Goal: Information Seeking & Learning: Learn about a topic

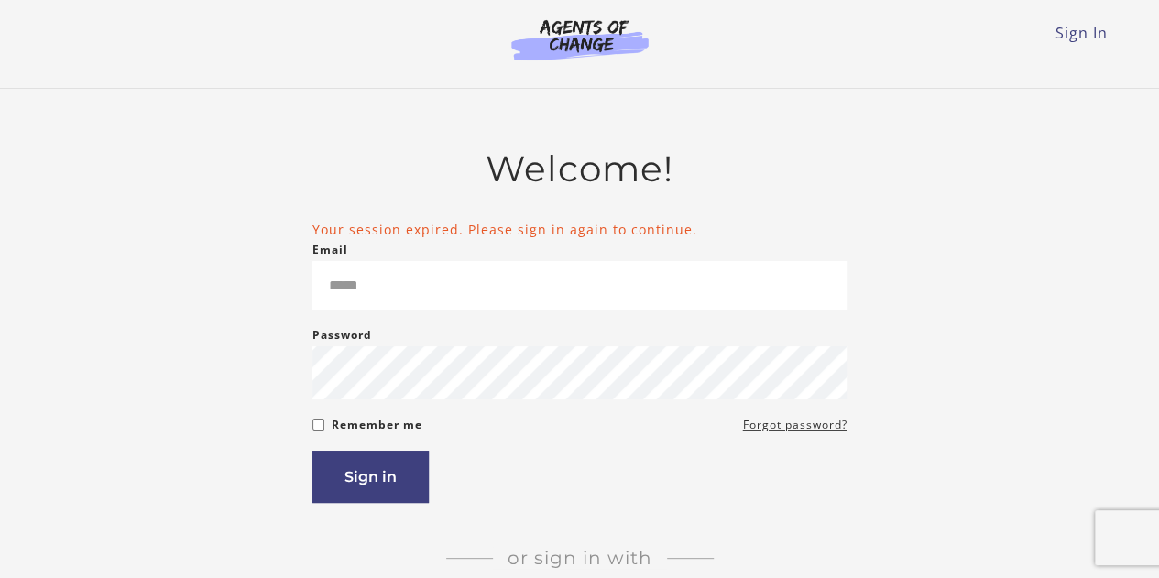
click at [354, 307] on input "Email" at bounding box center [579, 285] width 535 height 49
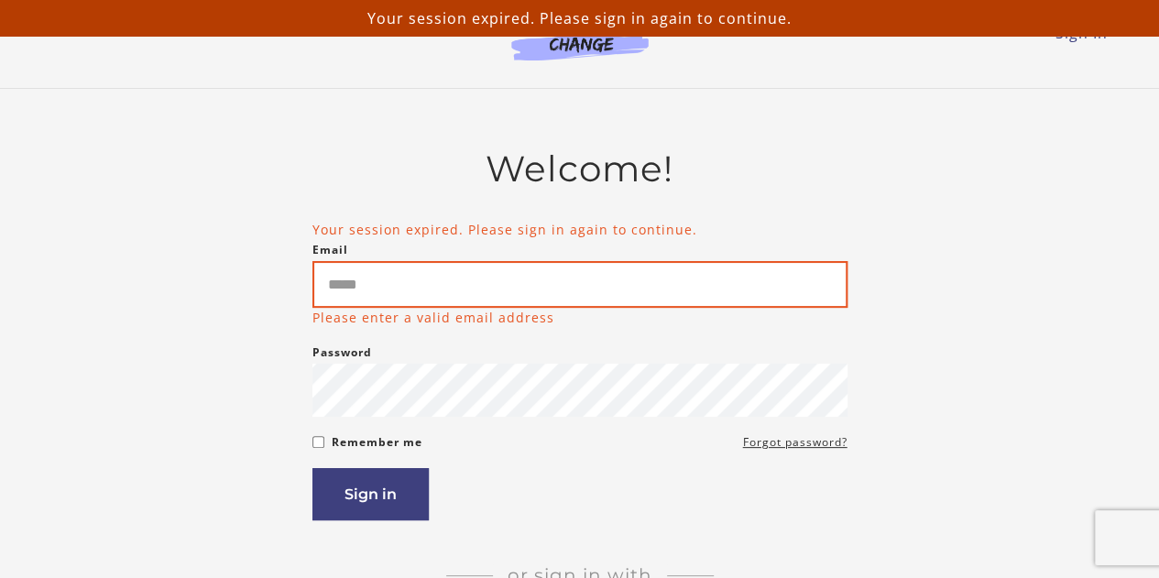
click at [358, 296] on input "Email" at bounding box center [579, 284] width 535 height 47
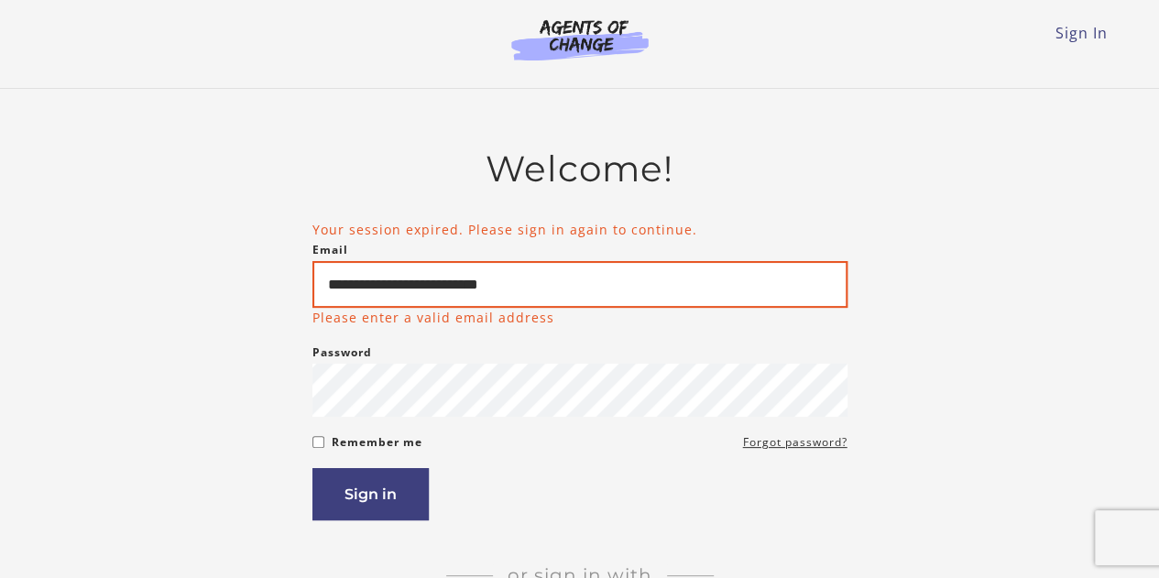
type input "**********"
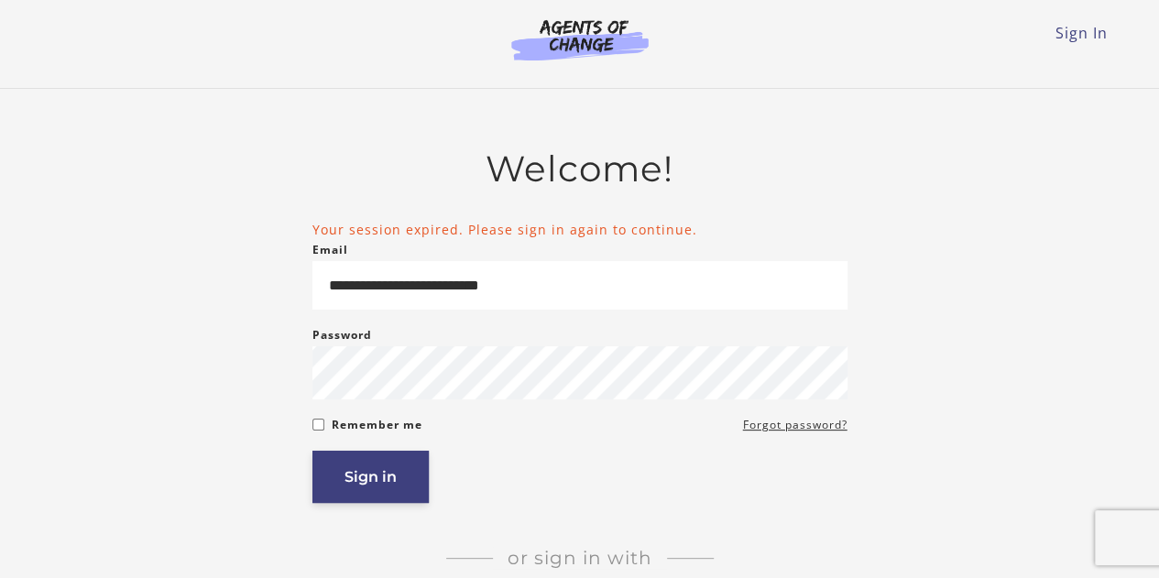
click at [372, 493] on button "Sign in" at bounding box center [370, 477] width 116 height 52
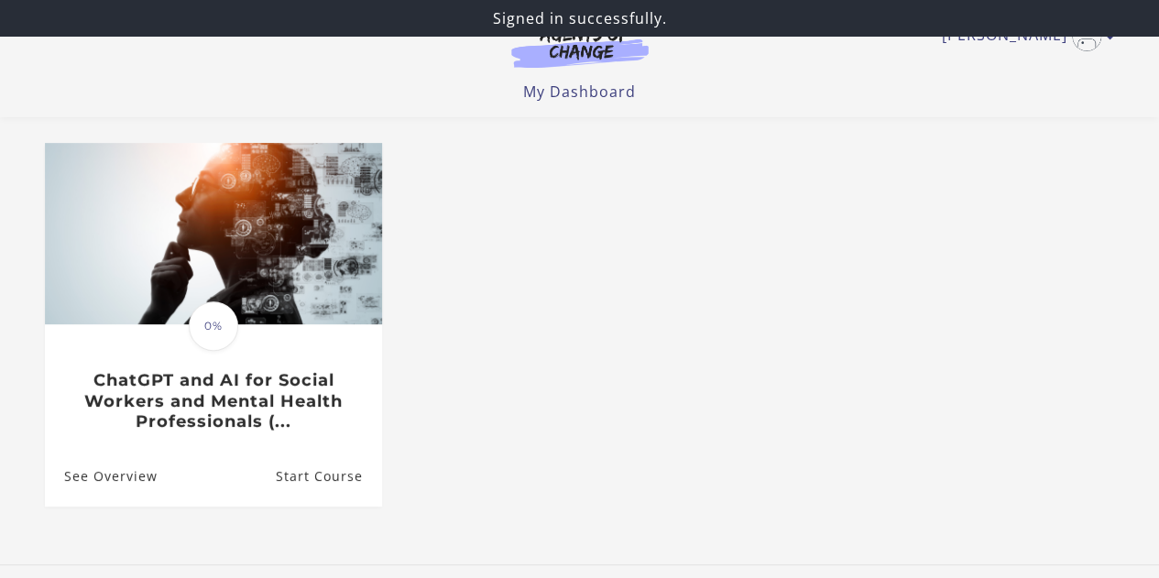
scroll to position [142, 0]
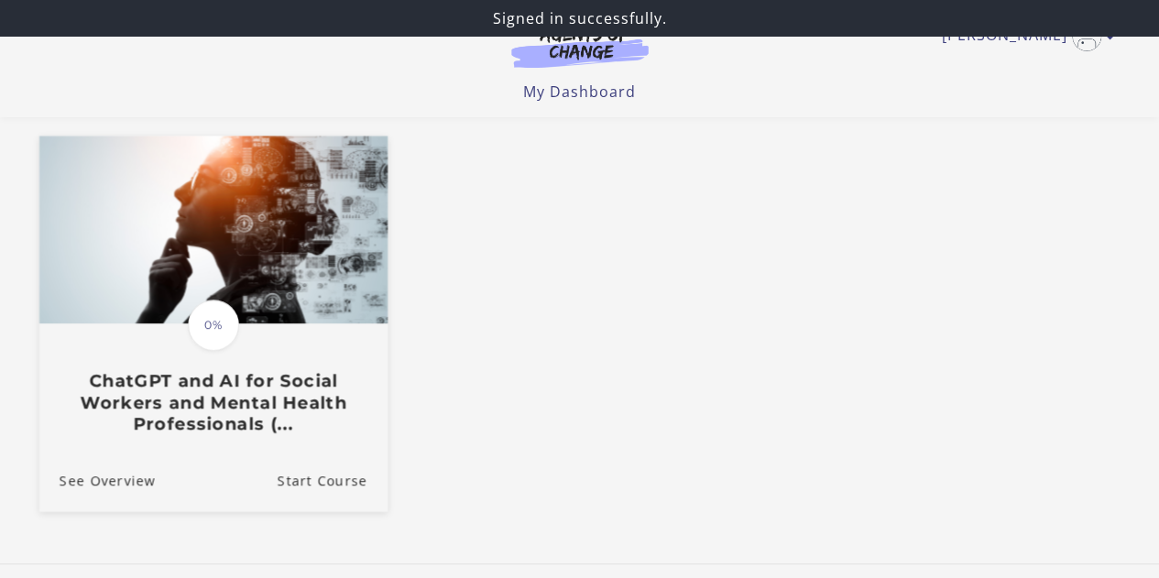
click at [226, 288] on img at bounding box center [212, 230] width 348 height 188
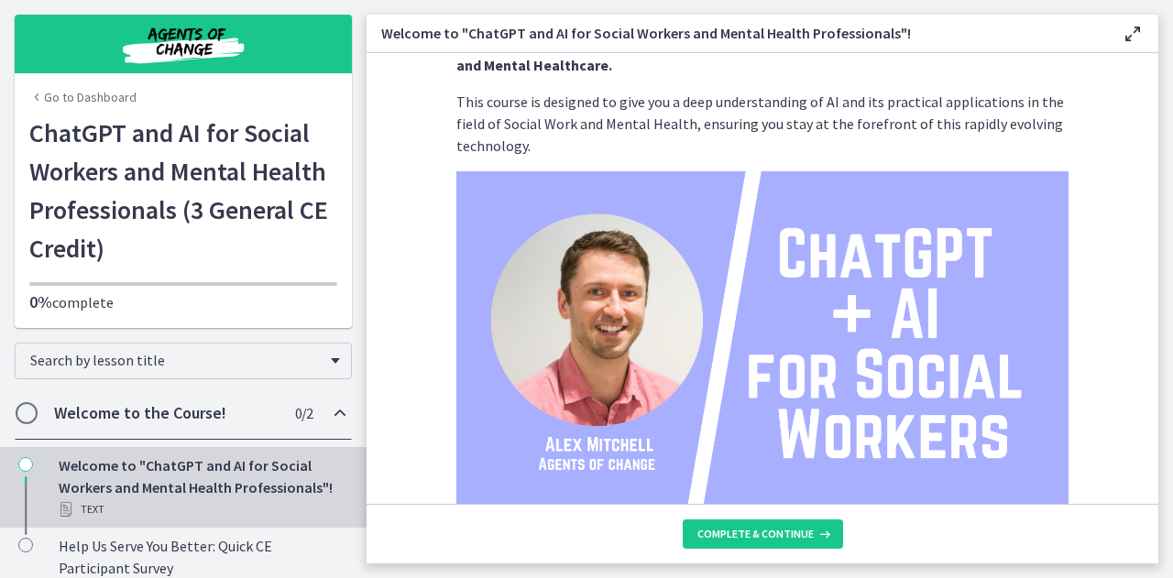
scroll to position [100, 0]
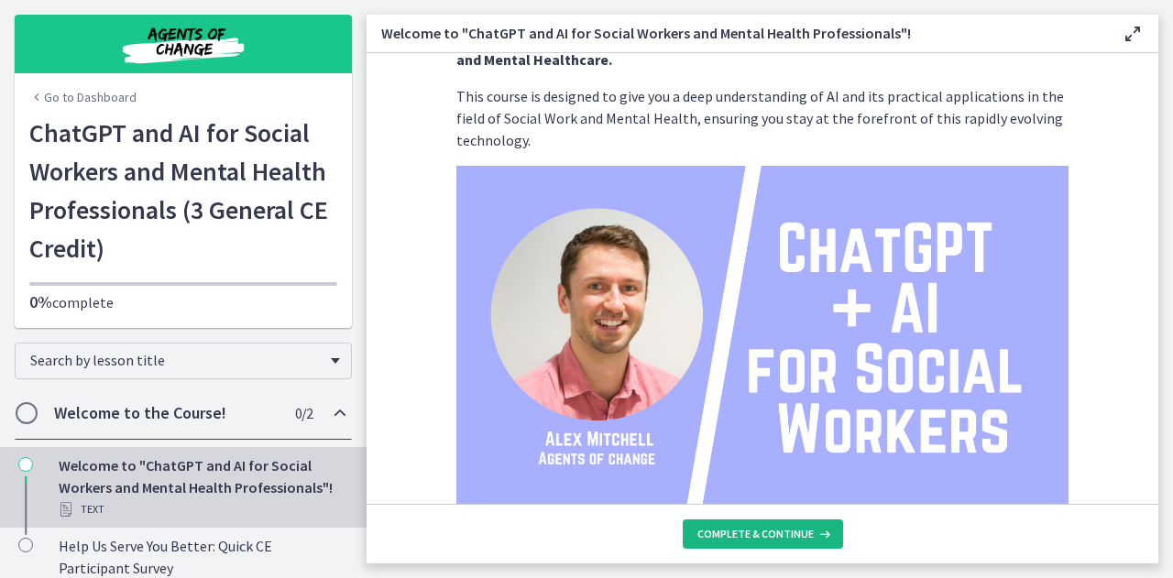
click at [764, 529] on span "Complete & continue" at bounding box center [755, 534] width 116 height 15
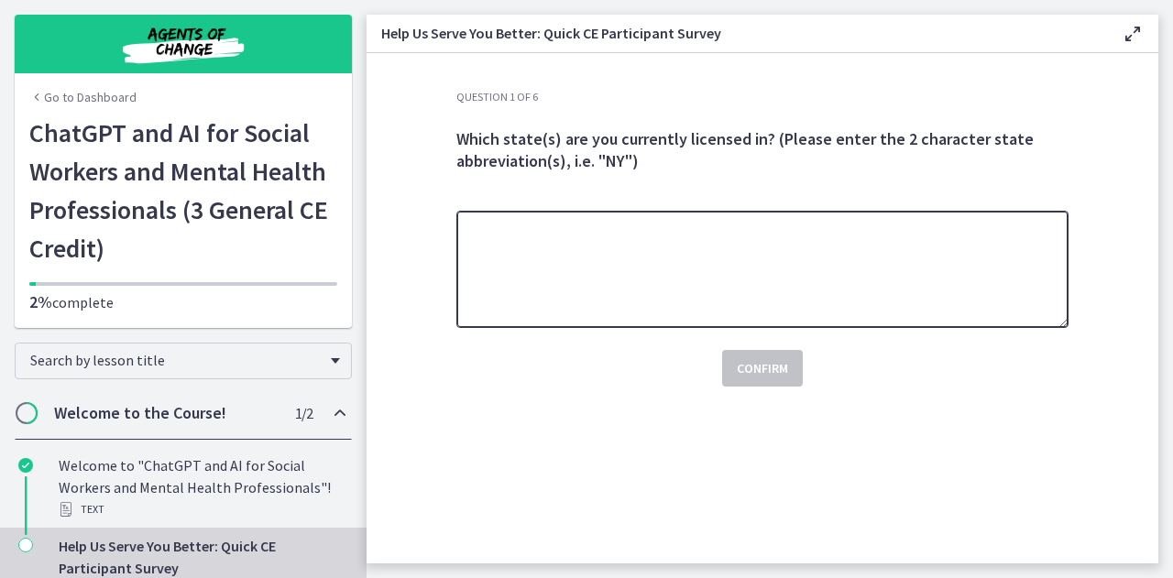
click at [612, 271] on textarea at bounding box center [762, 269] width 612 height 117
type textarea "**"
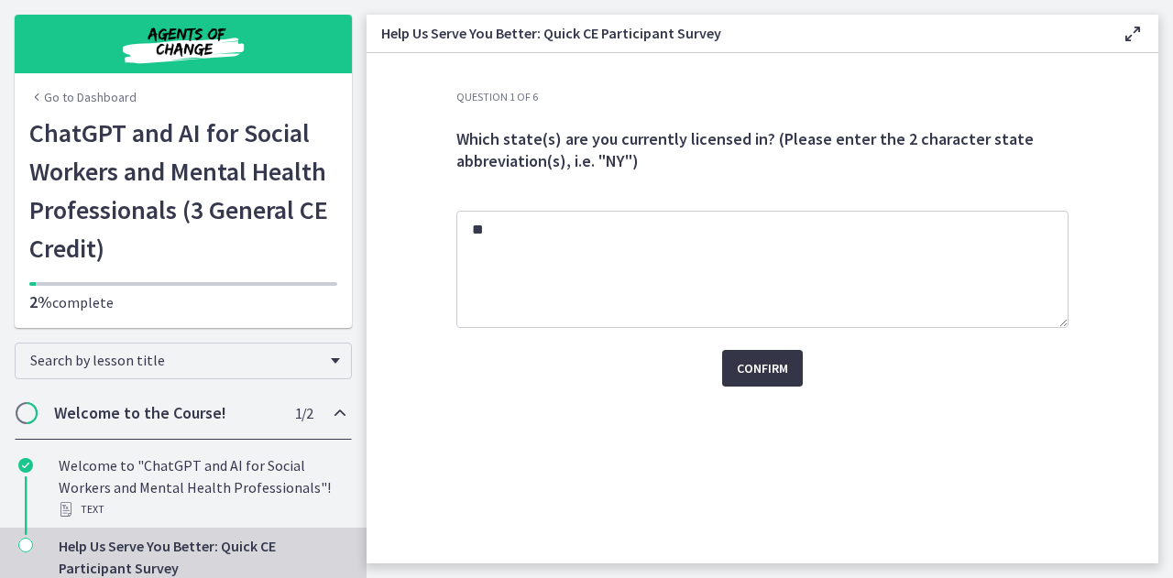
click at [743, 370] on span "Confirm" at bounding box center [762, 368] width 51 height 22
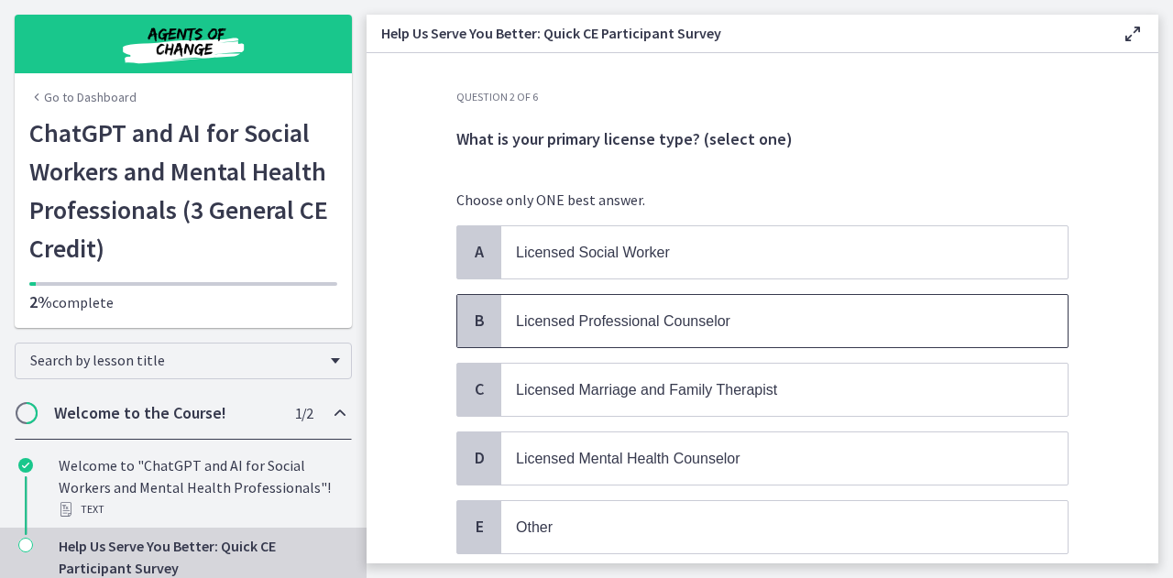
click at [709, 322] on span "Licensed Professional Counselor" at bounding box center [623, 321] width 214 height 16
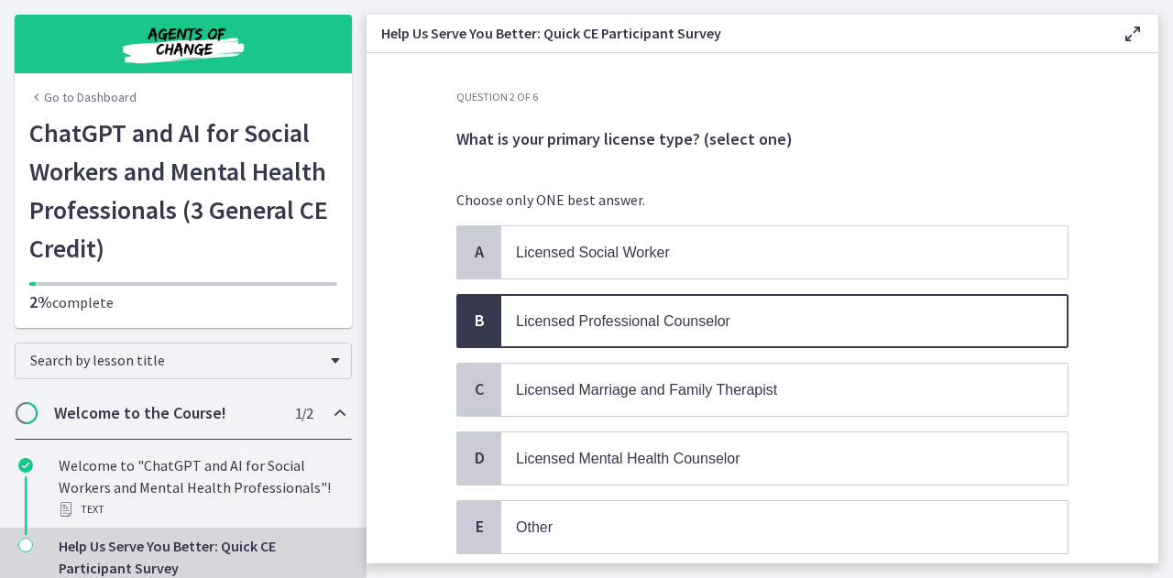
scroll to position [129, 0]
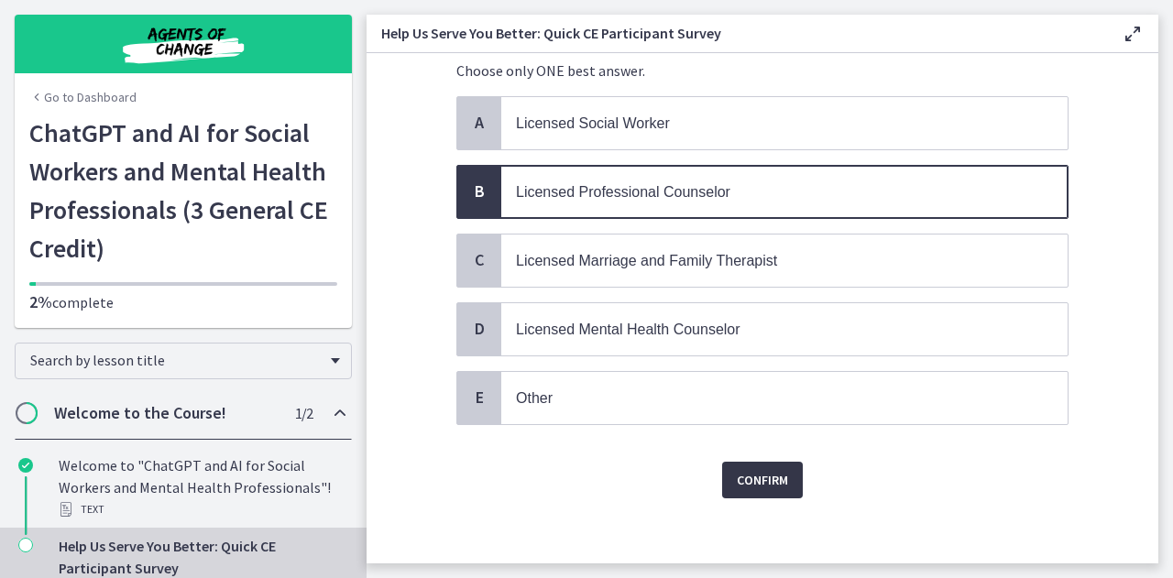
click at [759, 469] on span "Confirm" at bounding box center [762, 480] width 51 height 22
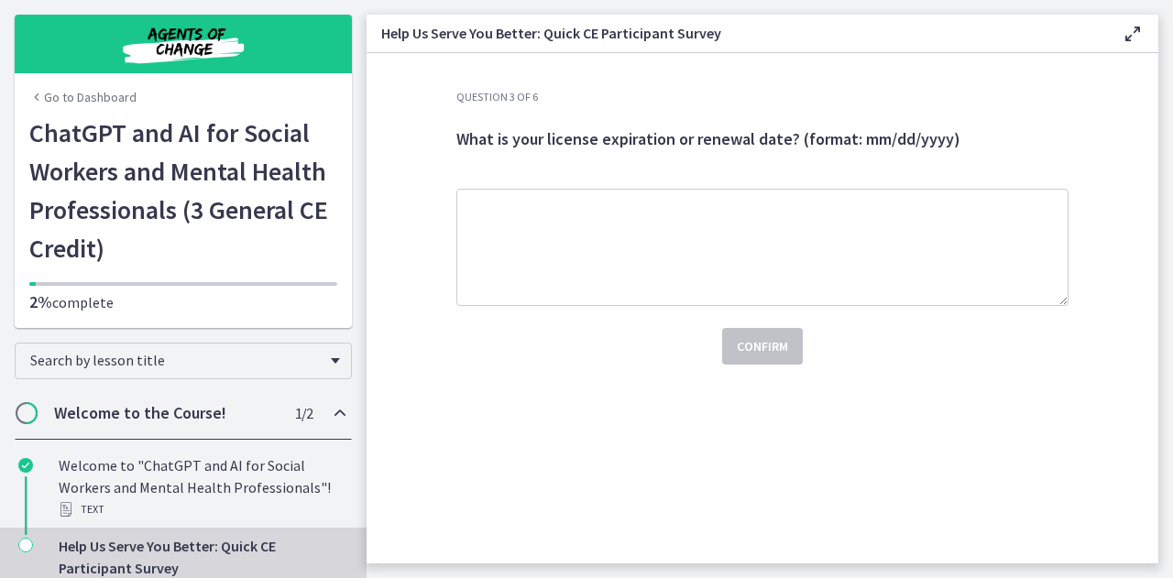
scroll to position [0, 0]
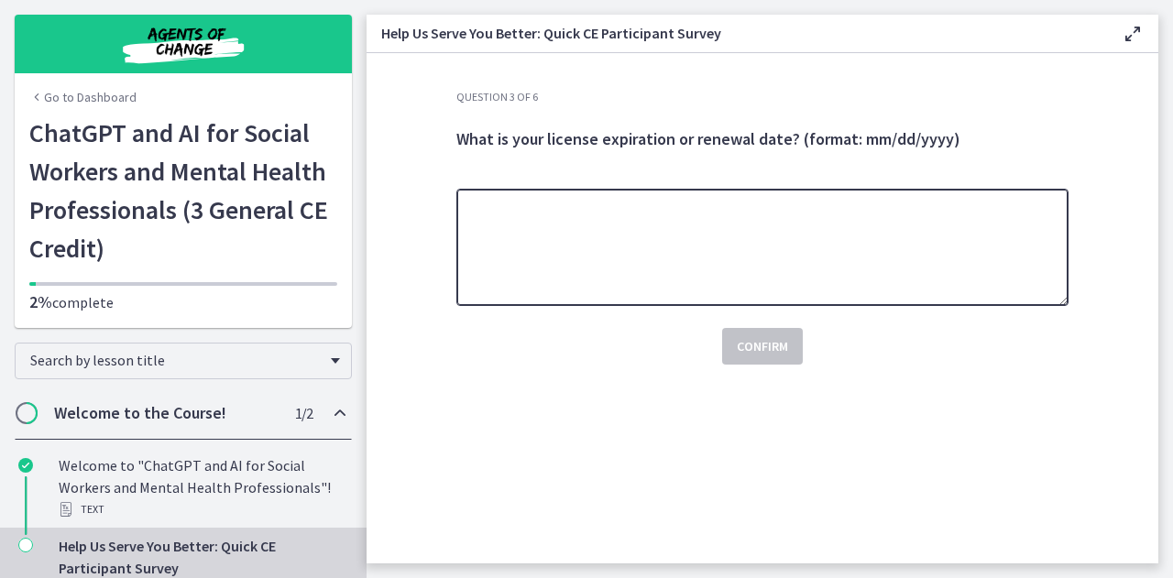
click at [583, 201] on textarea at bounding box center [762, 247] width 612 height 117
type textarea "**********"
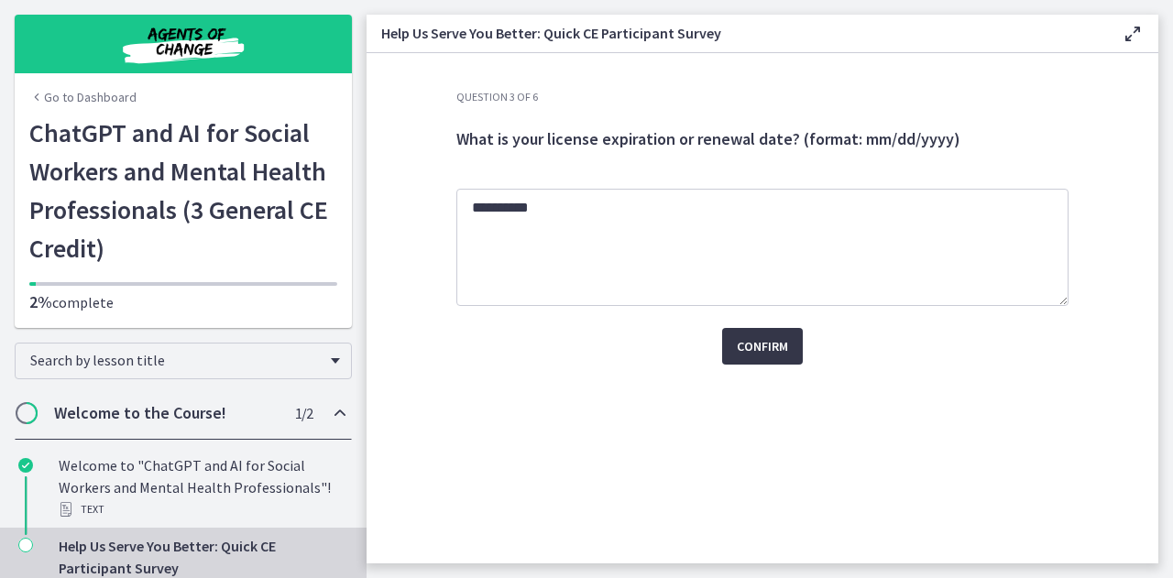
click at [760, 351] on span "Confirm" at bounding box center [762, 346] width 51 height 22
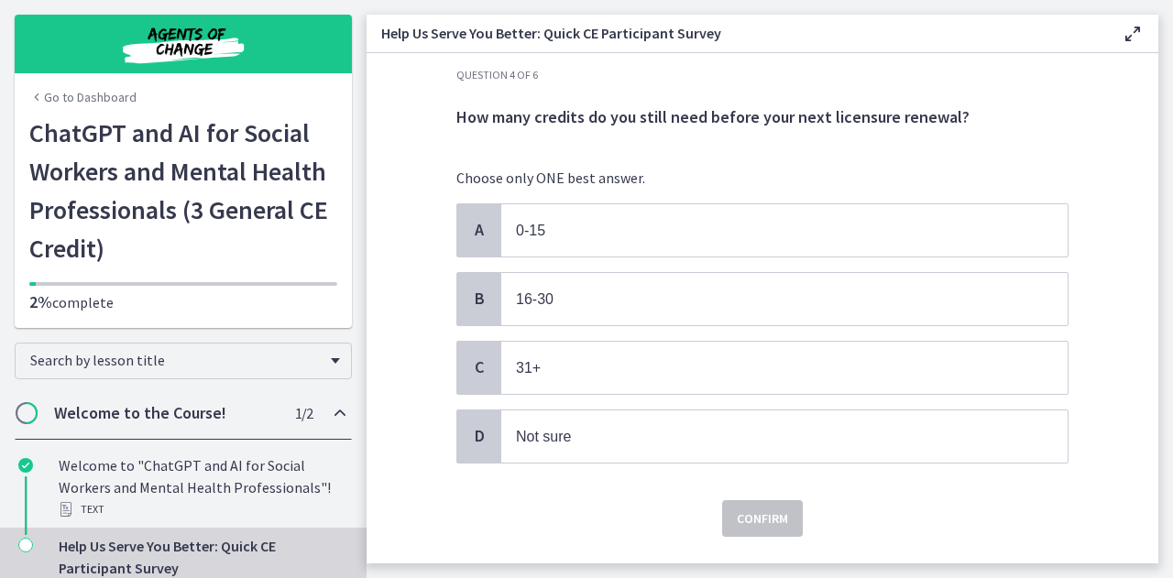
scroll to position [23, 0]
click at [652, 231] on p "0-15" at bounding box center [766, 229] width 500 height 23
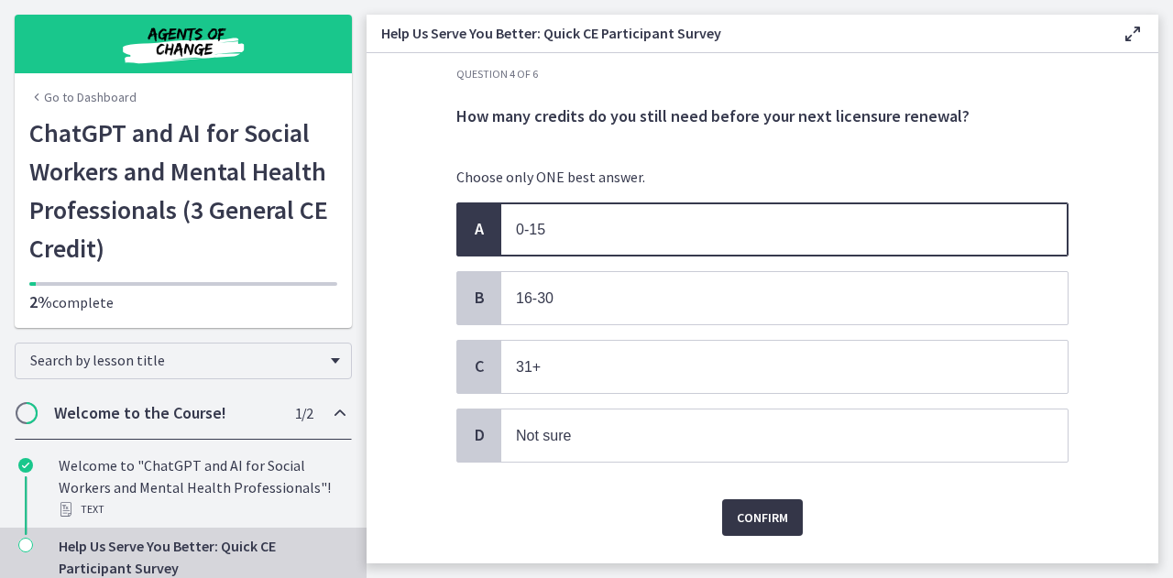
click at [759, 514] on span "Confirm" at bounding box center [762, 518] width 51 height 22
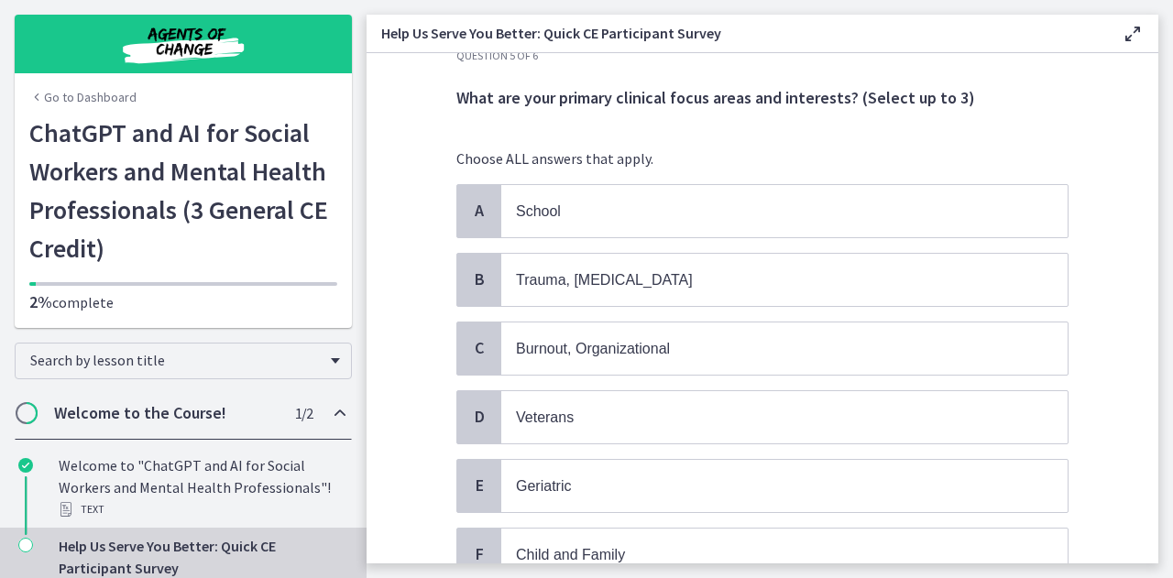
scroll to position [40, 0]
click at [639, 206] on p "School" at bounding box center [766, 212] width 500 height 23
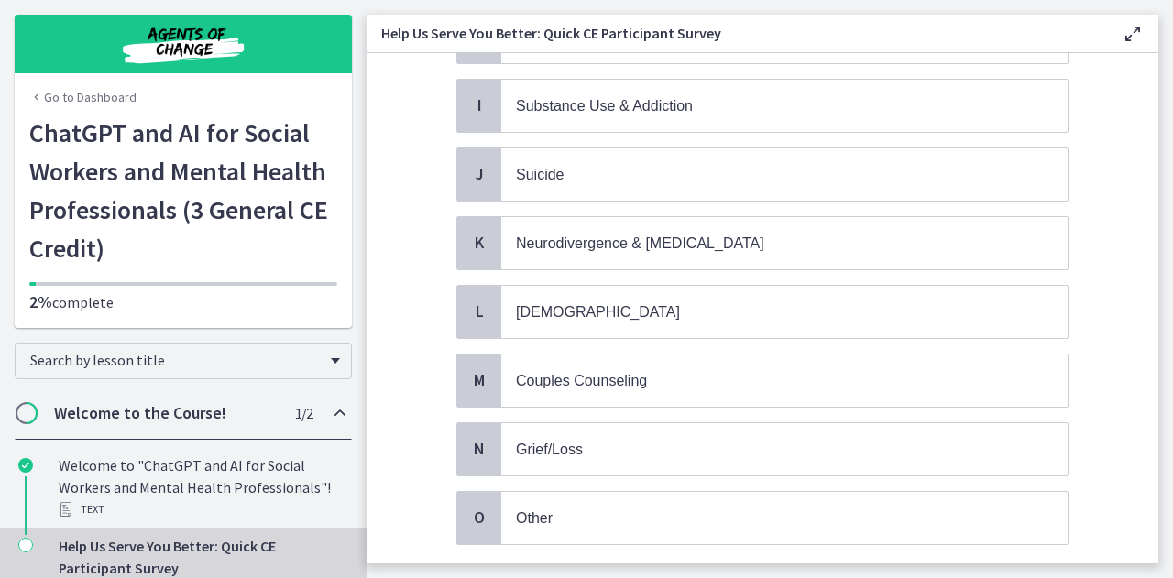
scroll to position [697, 0]
click at [635, 300] on p "[DEMOGRAPHIC_DATA]" at bounding box center [766, 311] width 500 height 23
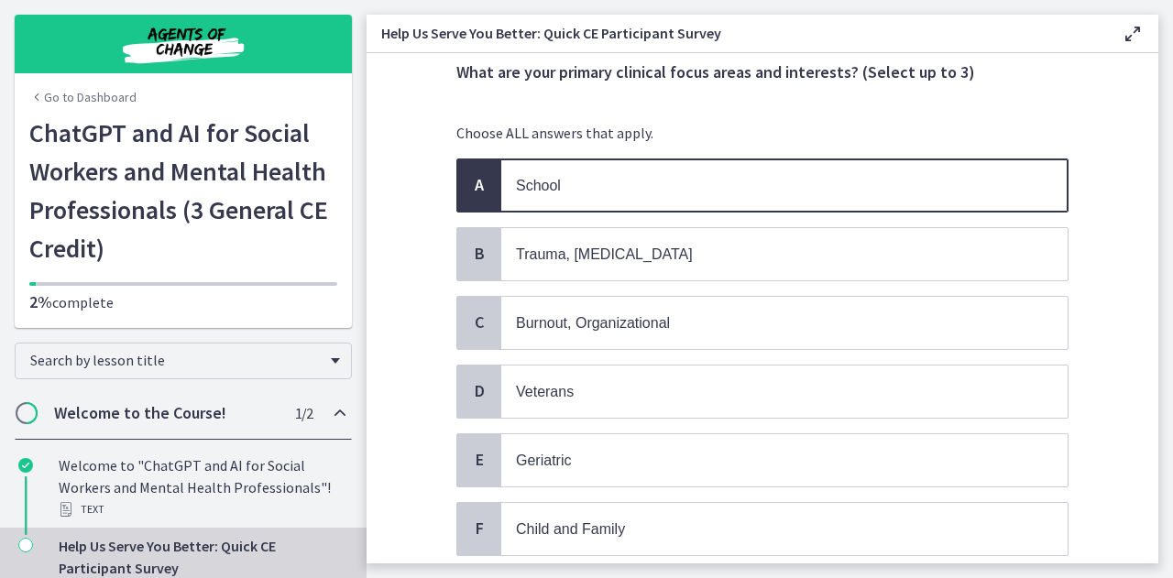
scroll to position [66, 0]
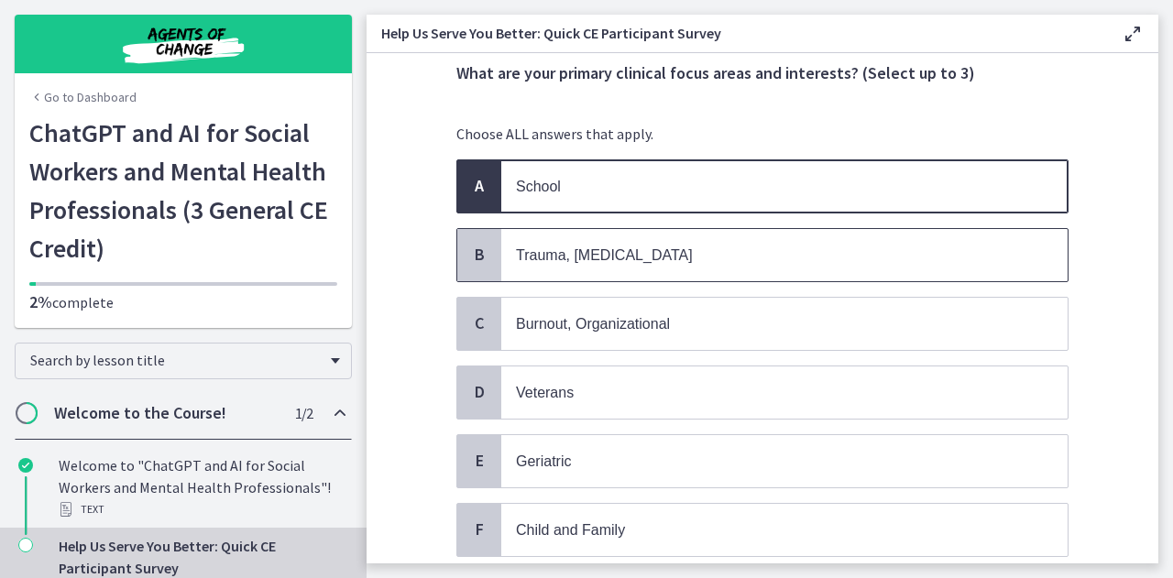
click at [634, 278] on span "Trauma, [MEDICAL_DATA]" at bounding box center [784, 255] width 566 height 52
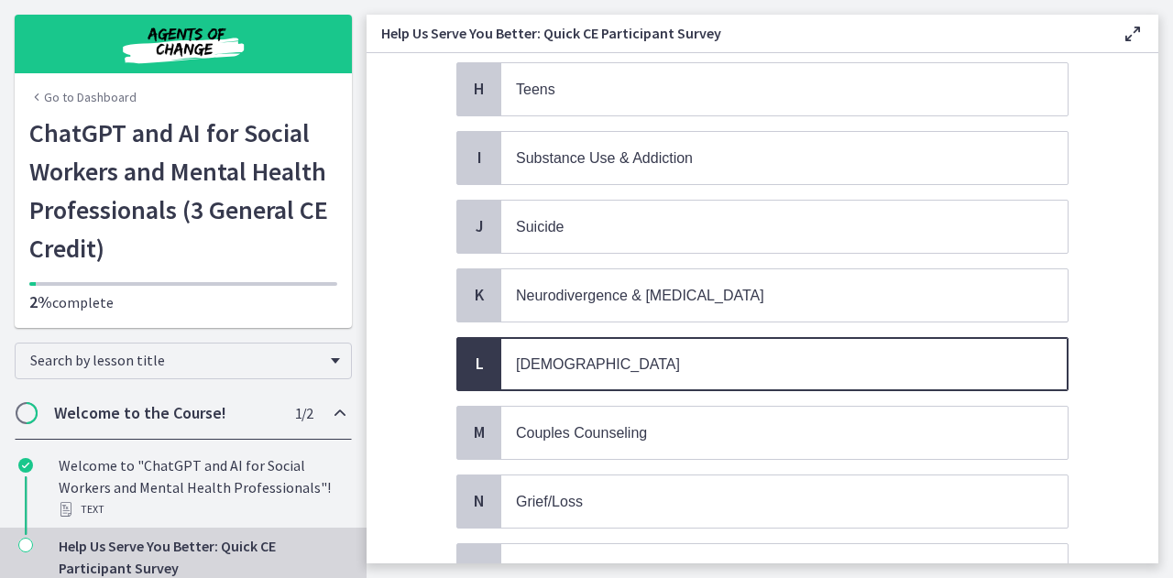
scroll to position [801, 0]
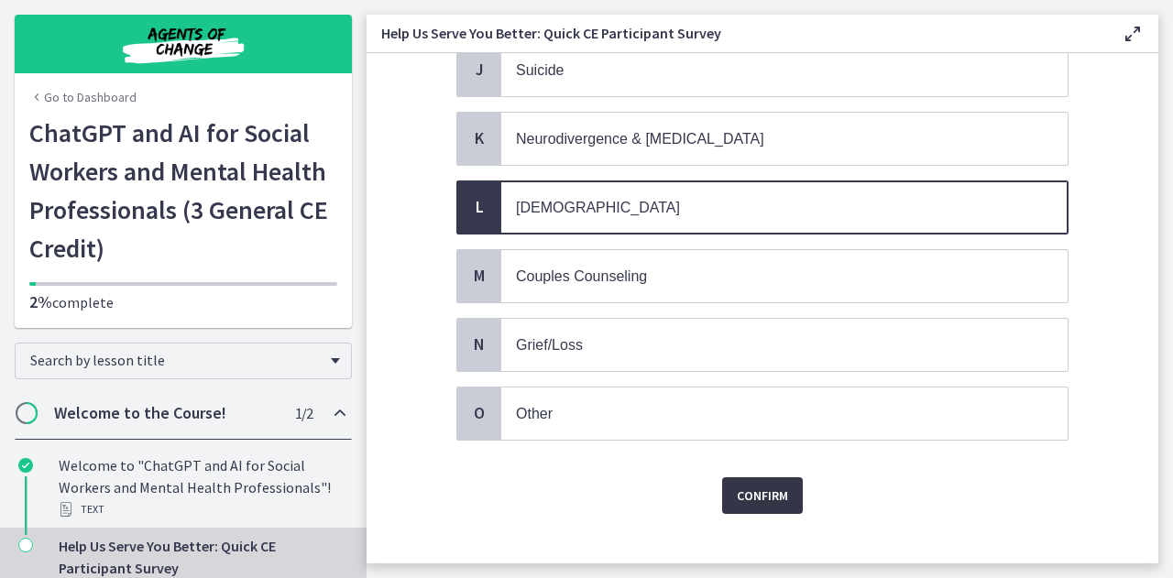
click at [750, 485] on span "Confirm" at bounding box center [762, 496] width 51 height 22
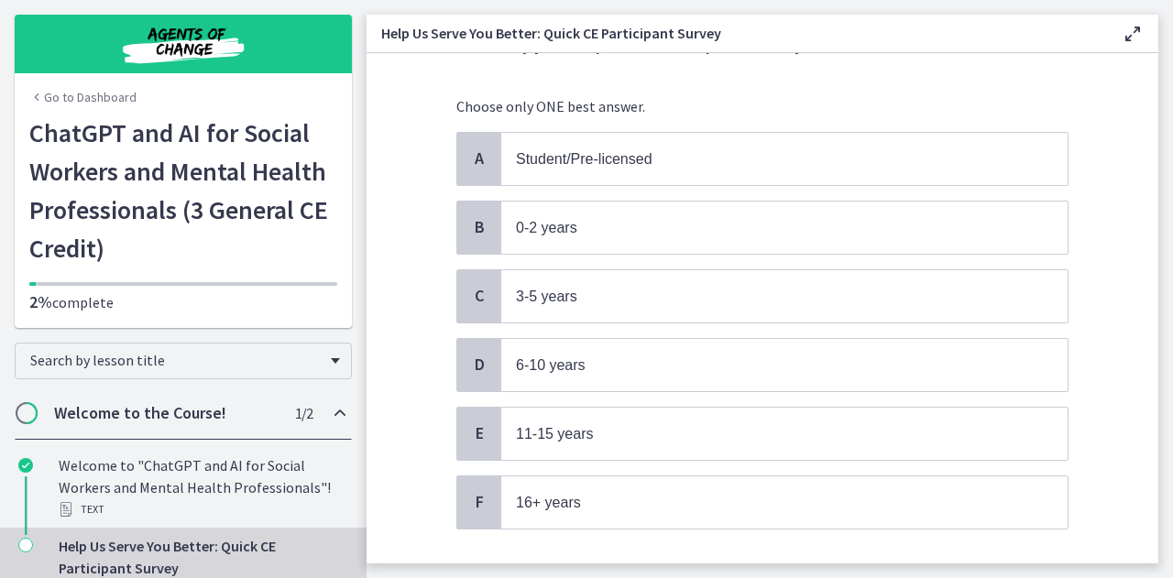
scroll to position [99, 0]
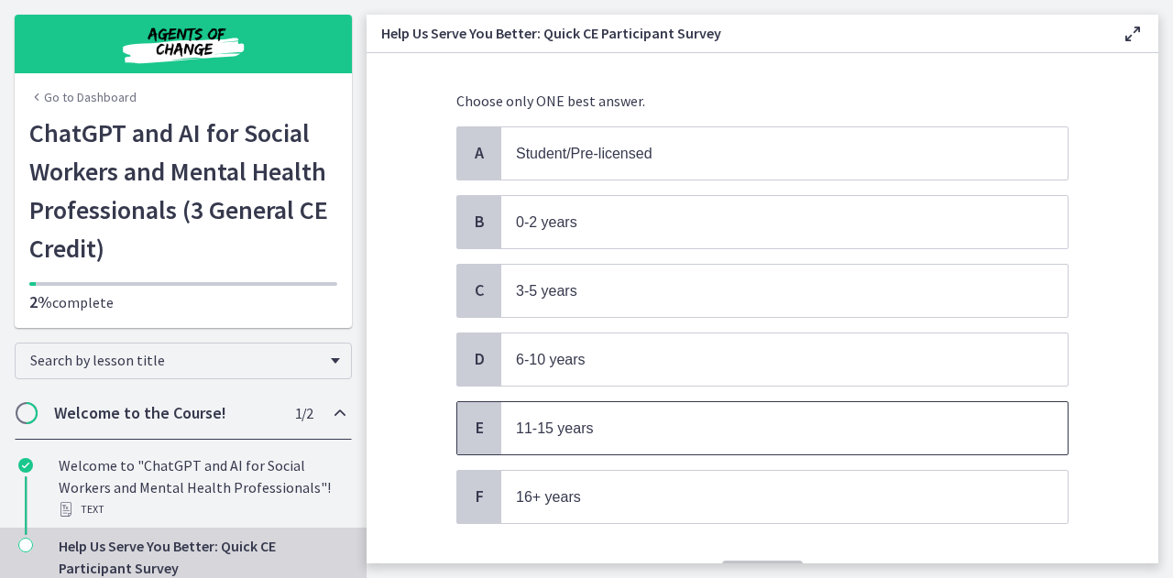
click at [705, 421] on p "11-15 years" at bounding box center [766, 428] width 500 height 23
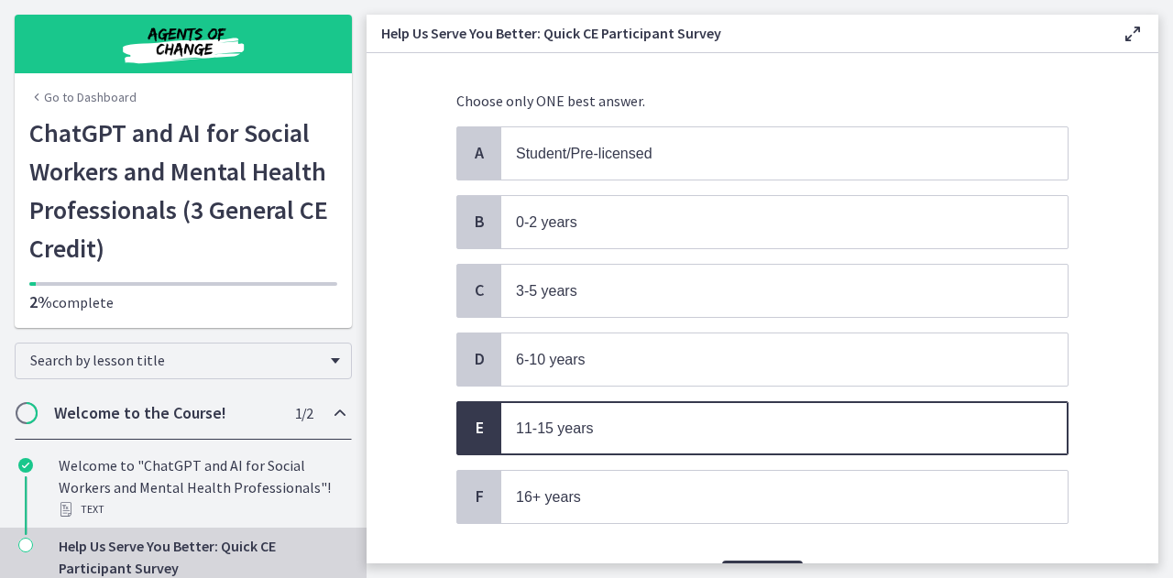
scroll to position [196, 0]
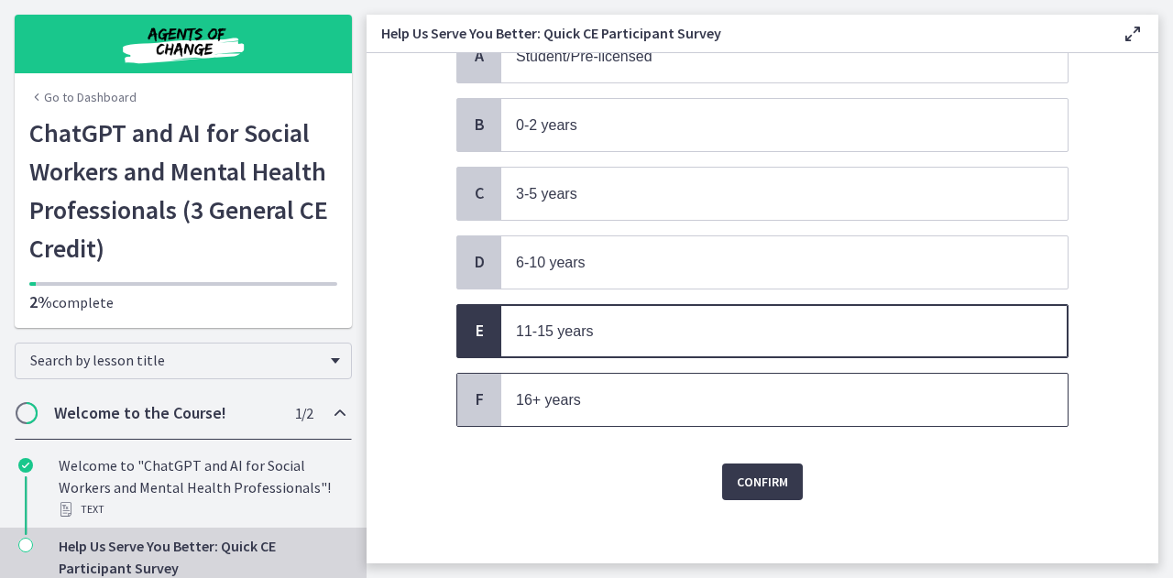
click at [691, 394] on p "16+ years" at bounding box center [766, 399] width 500 height 23
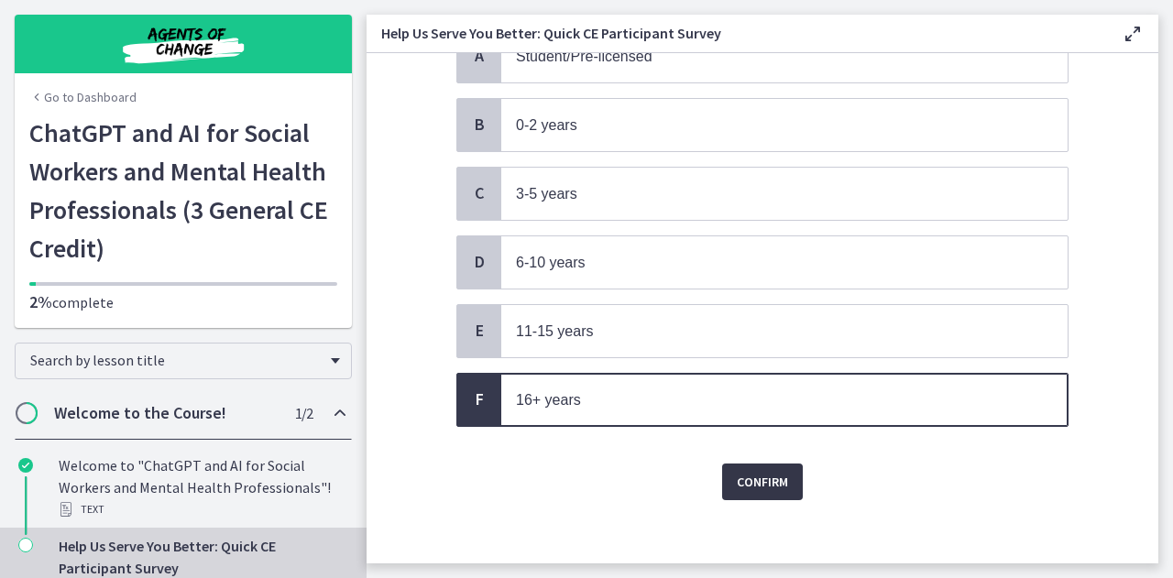
click at [744, 471] on span "Confirm" at bounding box center [762, 482] width 51 height 22
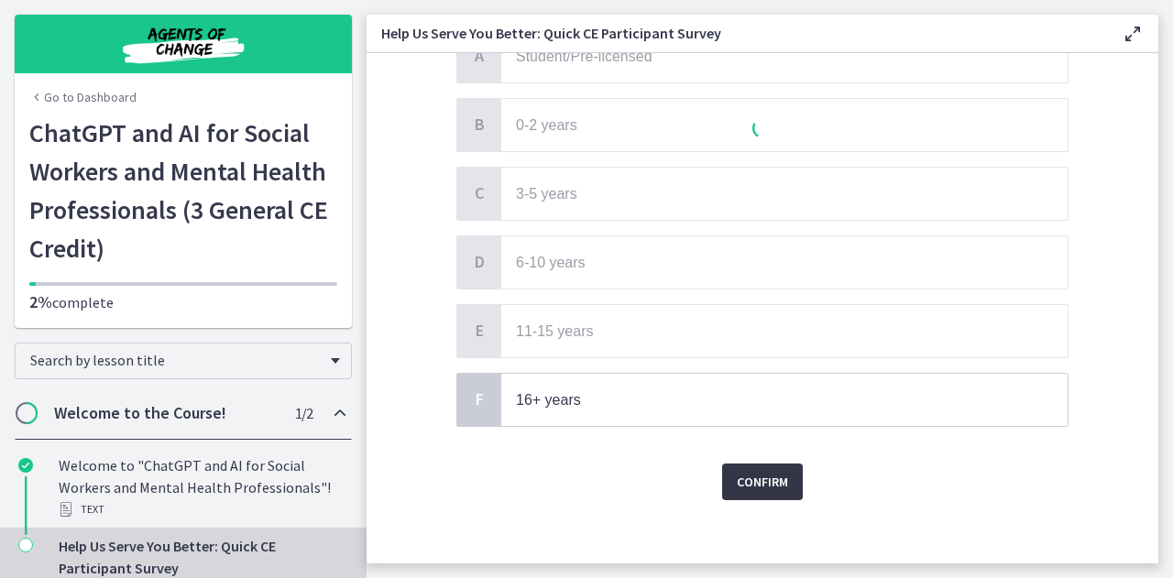
scroll to position [0, 0]
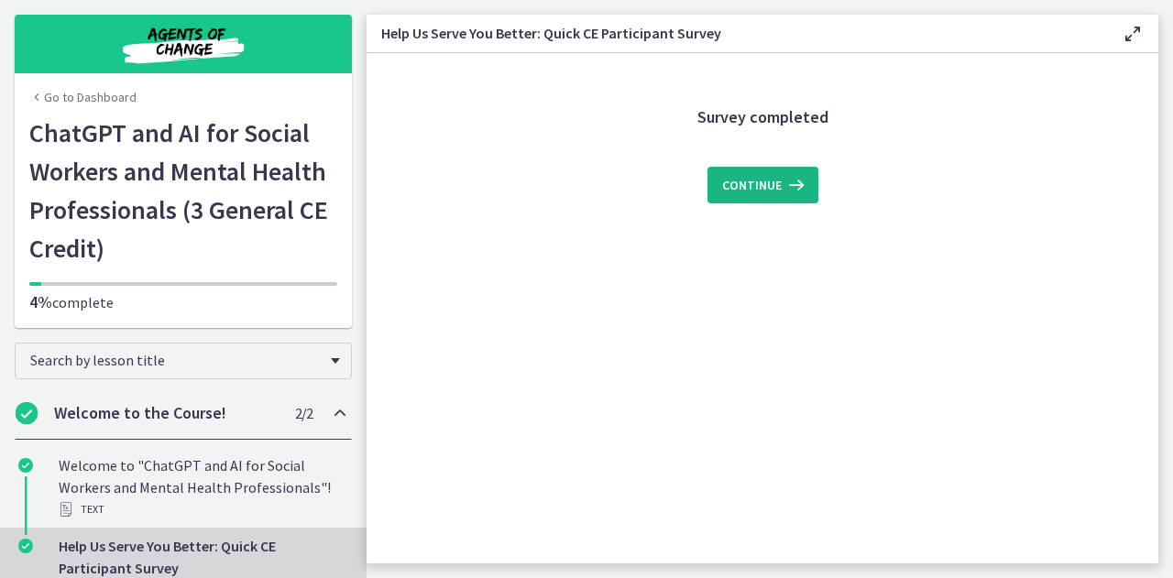
click at [753, 184] on span "Continue" at bounding box center [752, 185] width 60 height 22
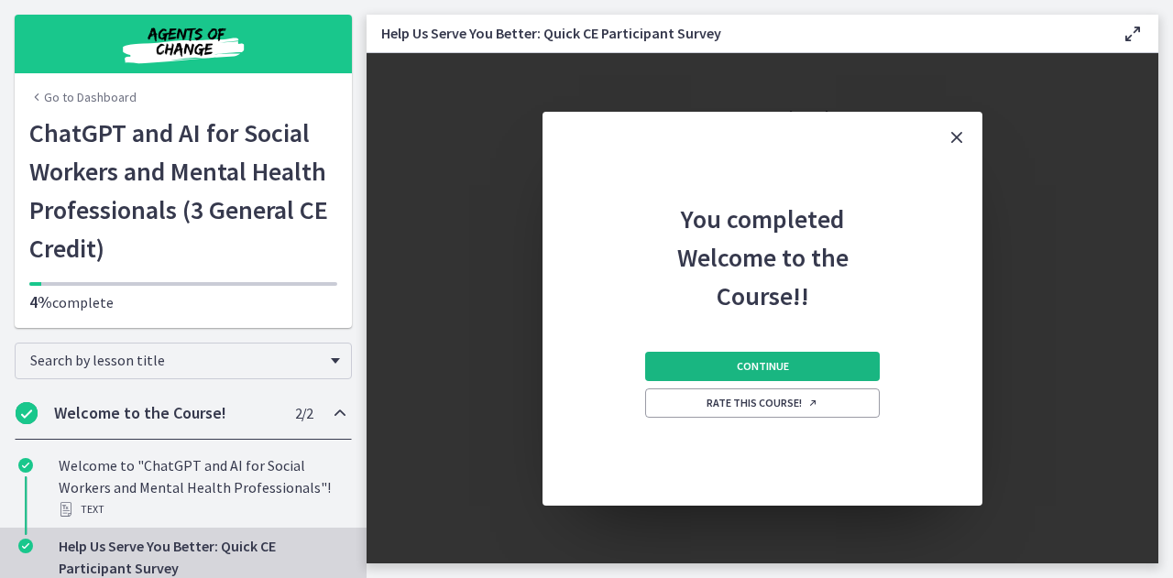
click at [768, 363] on span "Continue" at bounding box center [763, 366] width 52 height 15
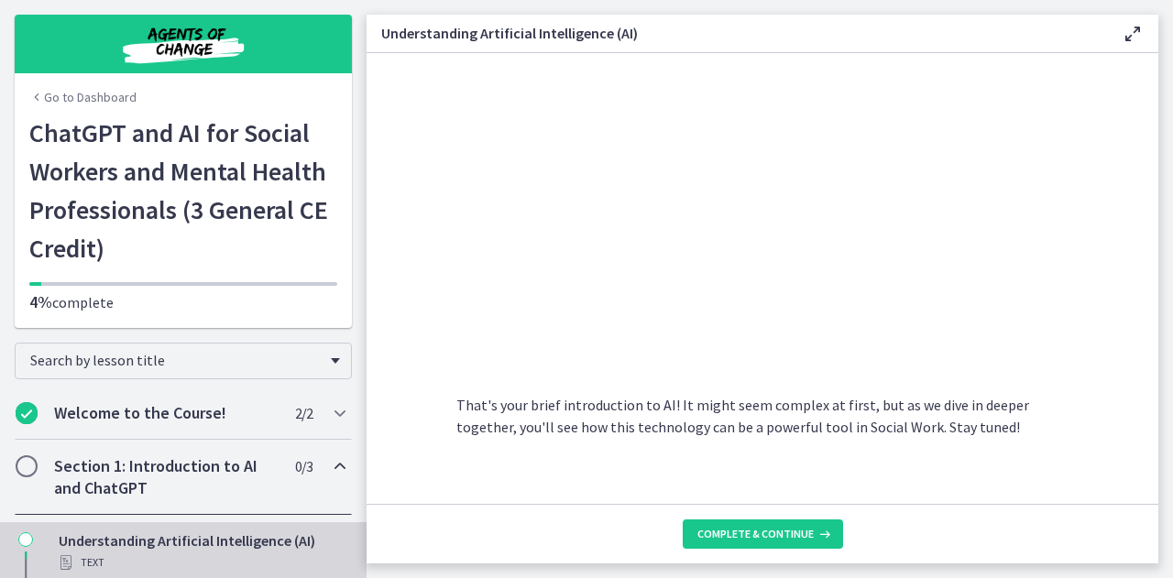
scroll to position [885, 0]
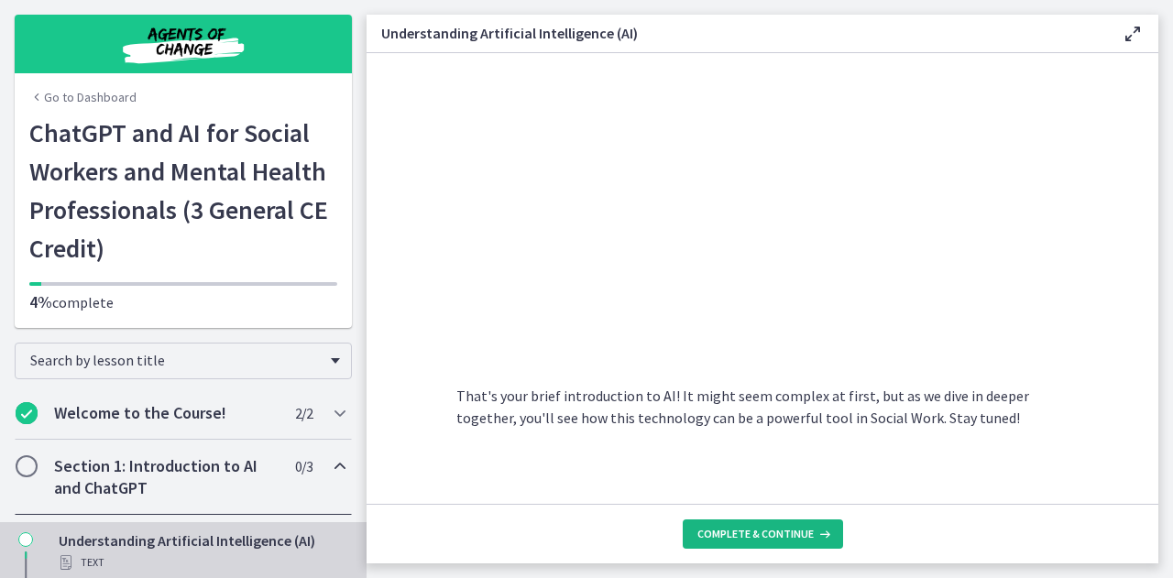
click at [764, 535] on span "Complete & continue" at bounding box center [755, 534] width 116 height 15
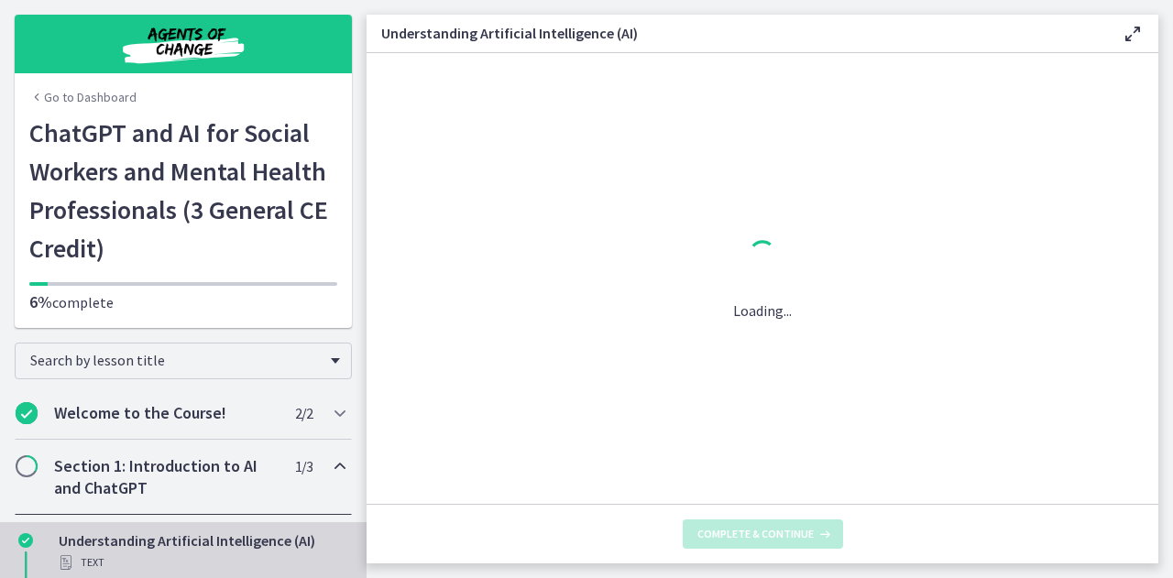
scroll to position [0, 0]
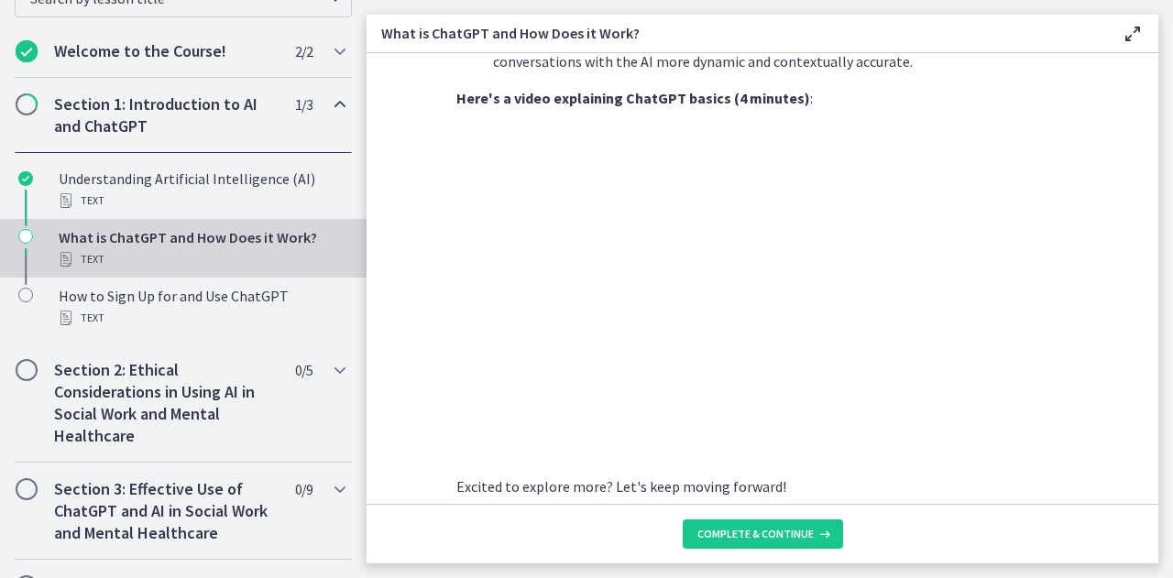
scroll to position [365, 0]
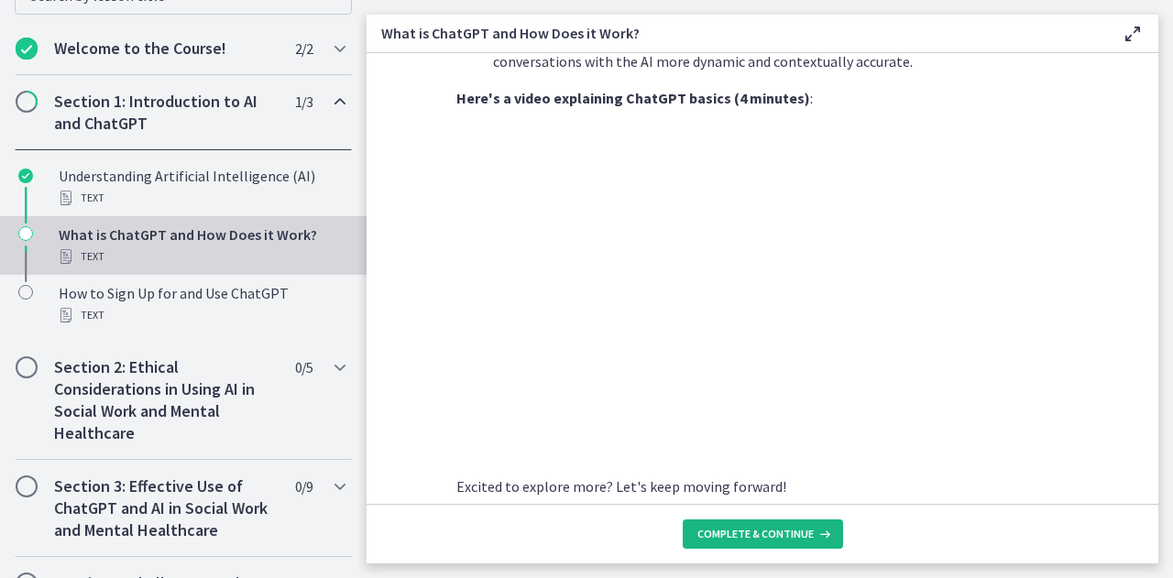
click at [770, 523] on button "Complete & continue" at bounding box center [763, 533] width 160 height 29
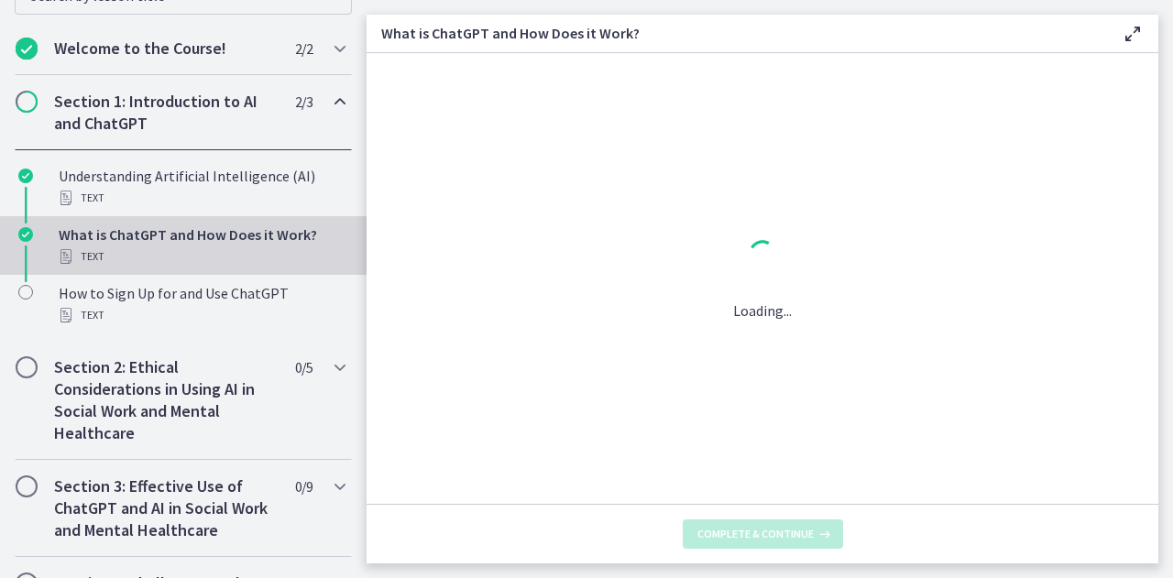
scroll to position [0, 0]
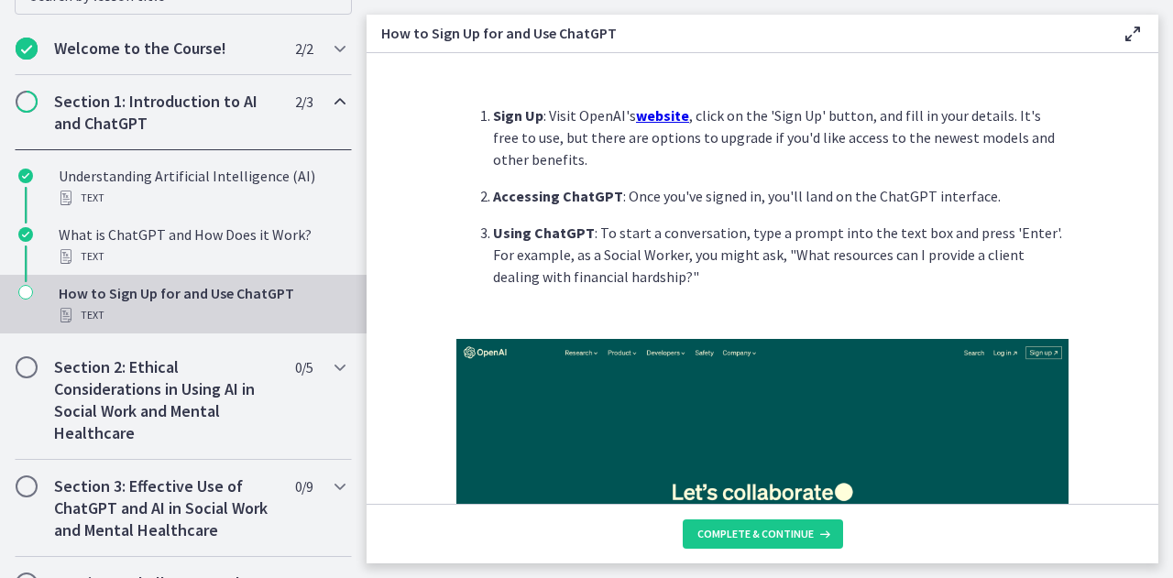
click at [636, 116] on u "website" at bounding box center [662, 115] width 53 height 18
click at [733, 545] on button "Complete & continue" at bounding box center [763, 533] width 160 height 29
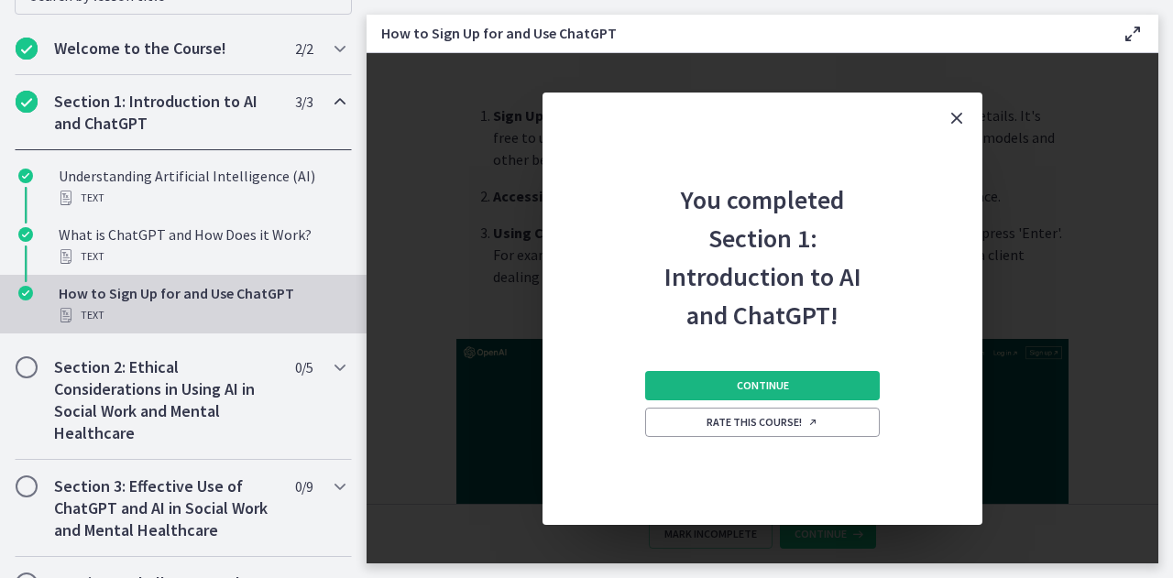
click at [744, 381] on span "Continue" at bounding box center [763, 385] width 52 height 15
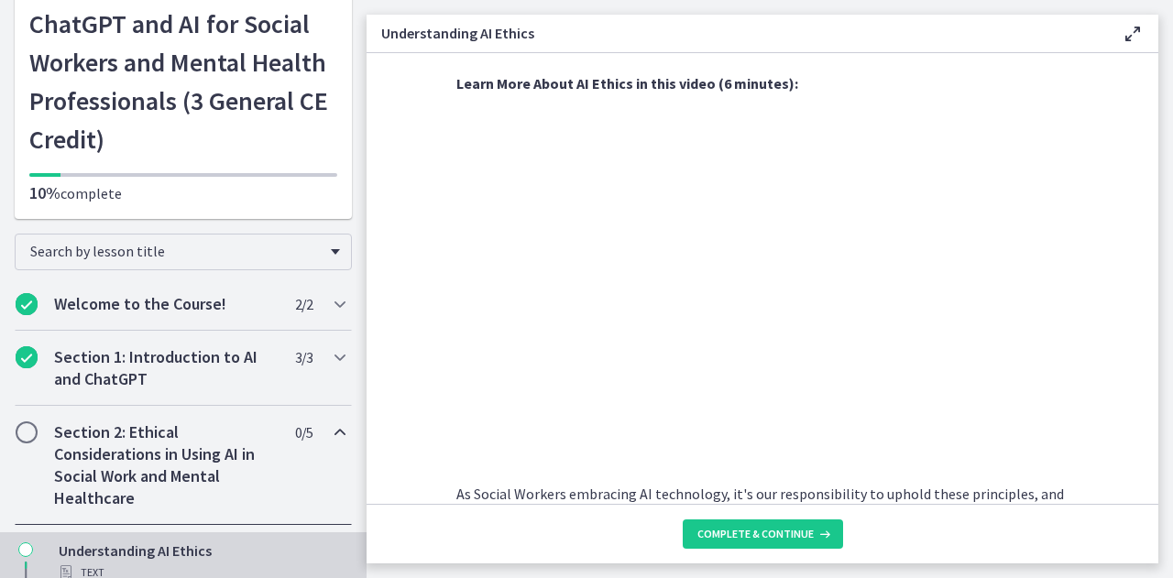
scroll to position [830, 0]
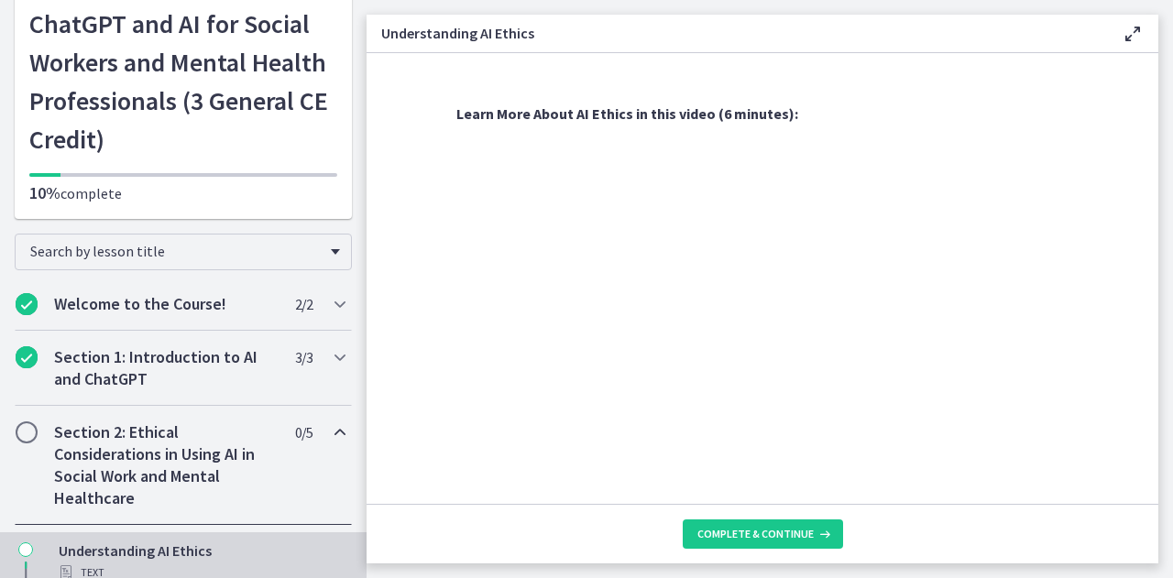
click at [404, 449] on section "Artificial Intelligence has transformed various industries, including Social Wo…" at bounding box center [762, 278] width 792 height 451
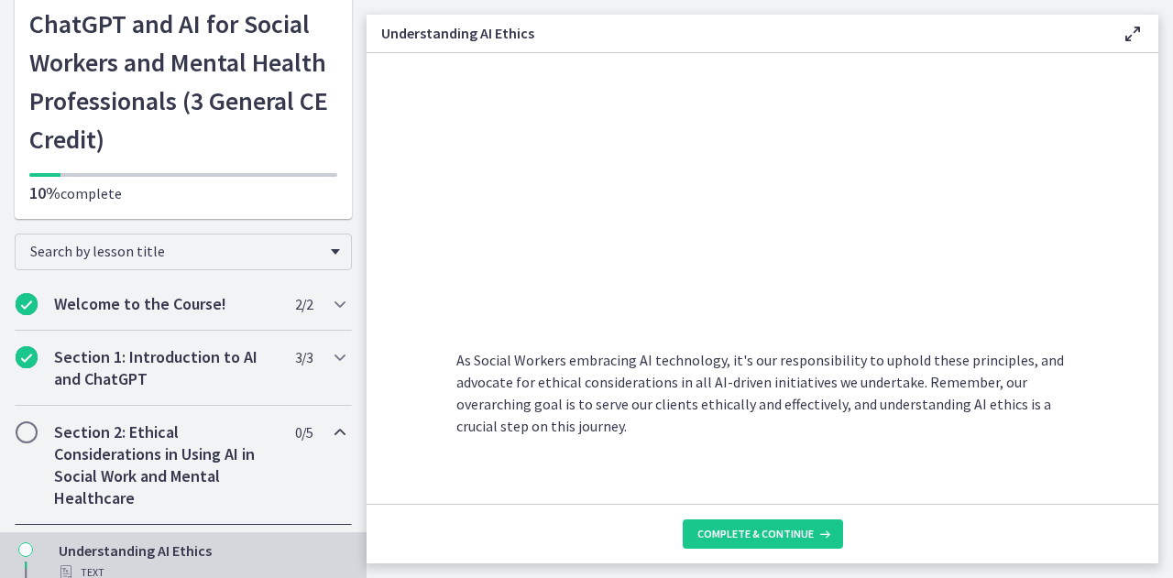
scroll to position [1013, 0]
